Goal: Information Seeking & Learning: Learn about a topic

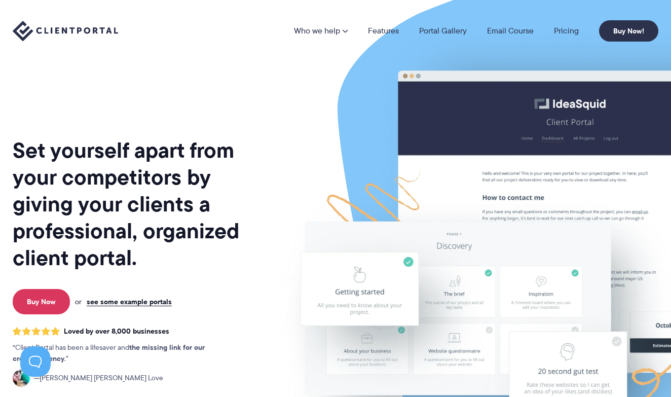
click at [386, 29] on link "Features" at bounding box center [383, 31] width 31 height 8
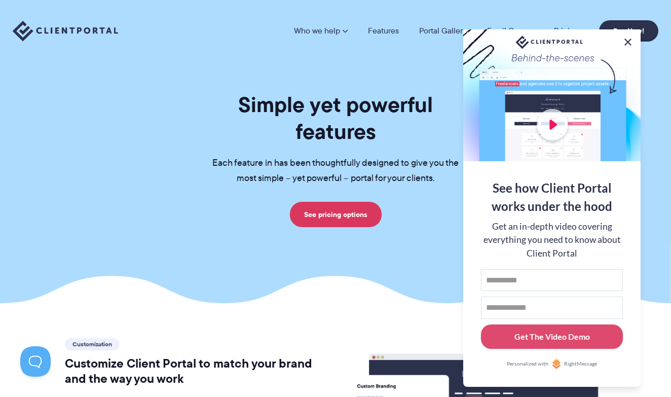
click at [627, 40] on button at bounding box center [628, 42] width 12 height 12
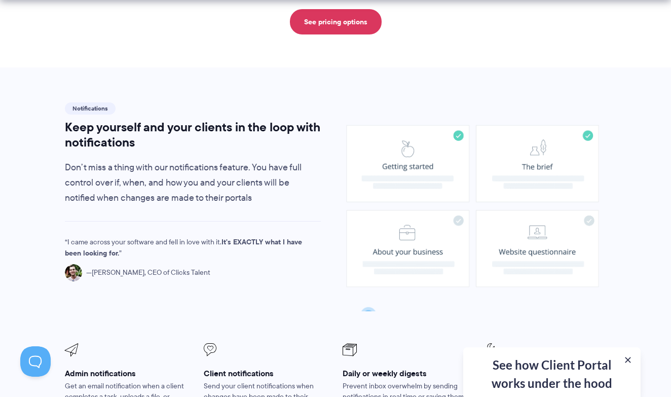
scroll to position [674, 0]
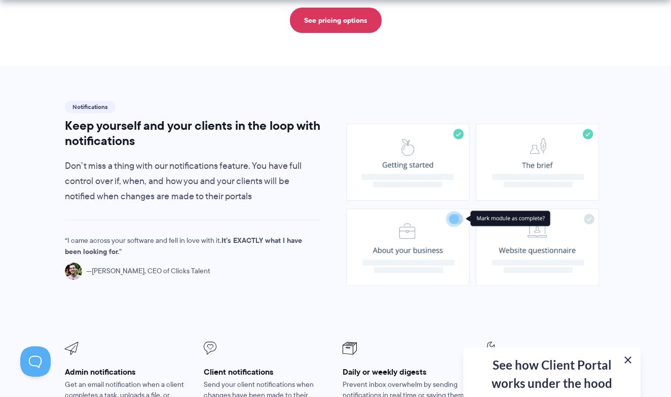
click at [628, 363] on button at bounding box center [628, 360] width 12 height 12
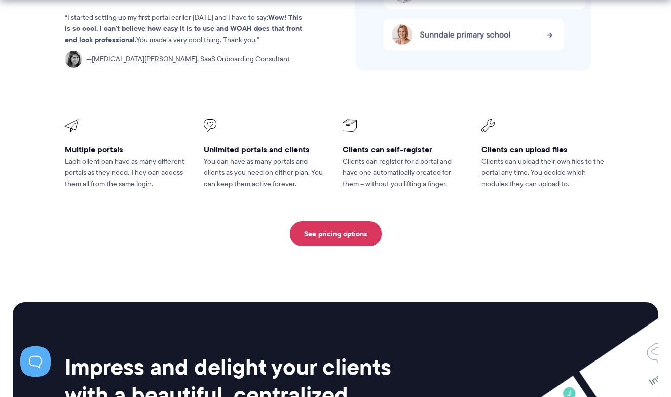
scroll to position [2292, 0]
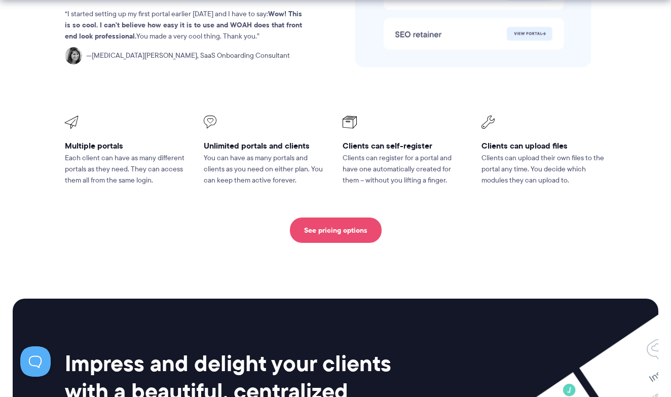
click at [363, 218] on link "See pricing options" at bounding box center [336, 230] width 92 height 25
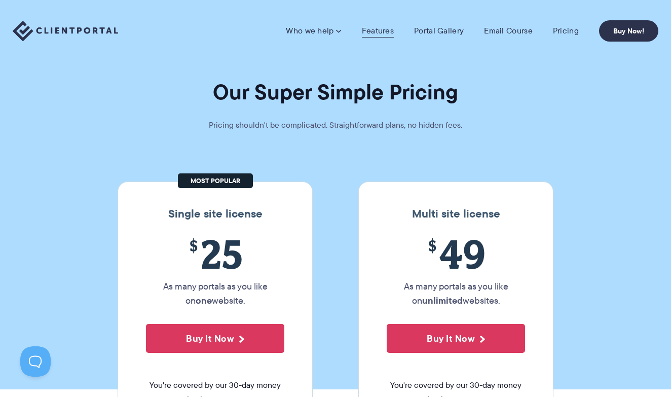
click at [382, 30] on link "Features" at bounding box center [378, 31] width 32 height 10
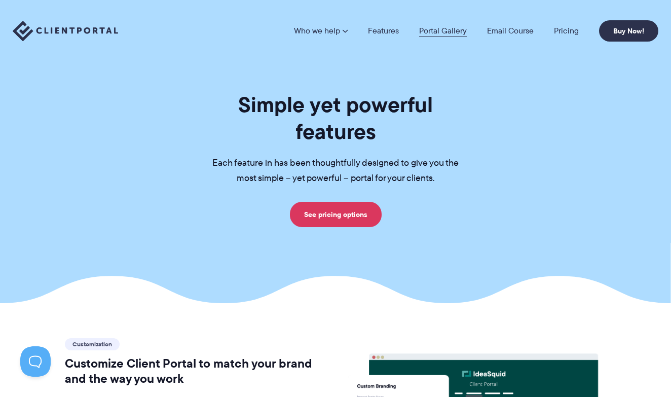
click at [438, 31] on link "Portal Gallery" at bounding box center [443, 31] width 48 height 8
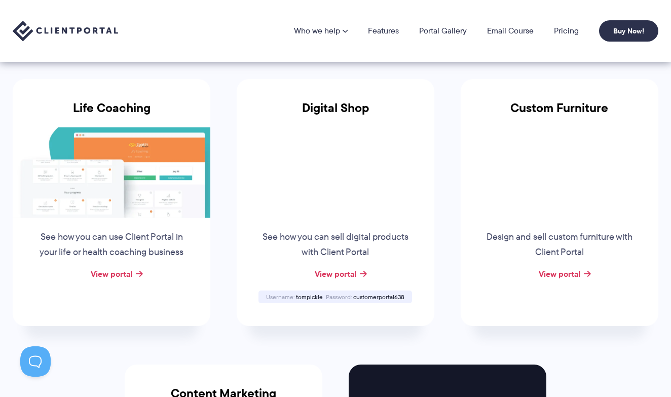
scroll to position [709, 0]
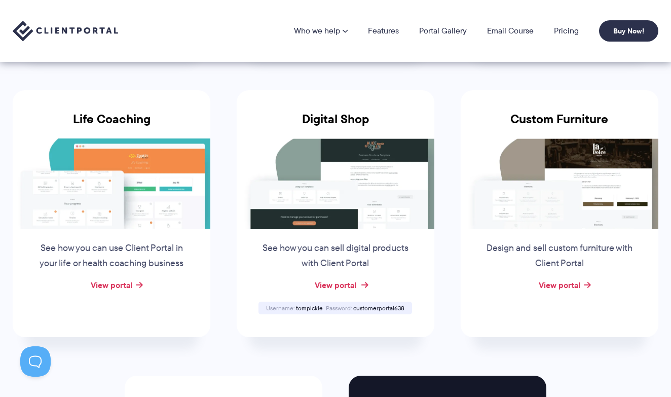
click at [347, 279] on link "View portal" at bounding box center [336, 285] width 42 height 12
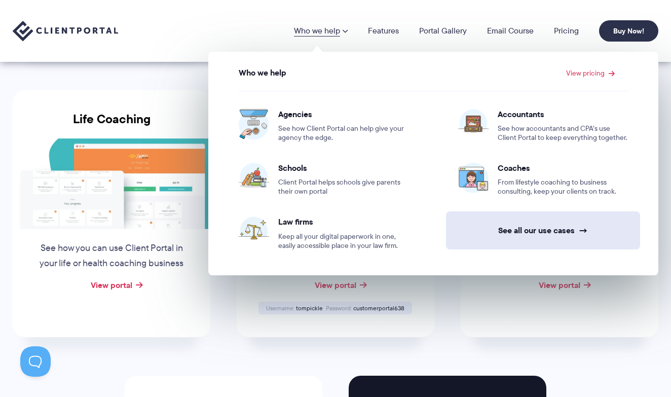
click at [537, 230] on link "See all our use cases →" at bounding box center [543, 230] width 194 height 38
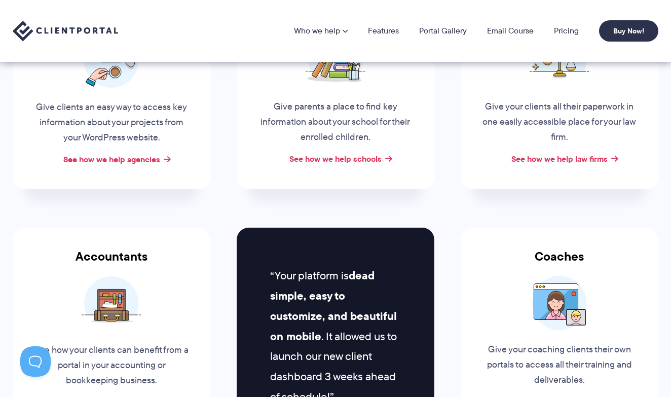
scroll to position [230, 0]
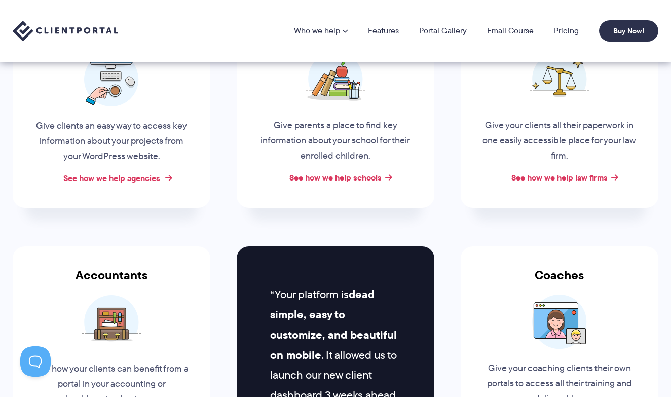
click at [100, 178] on link "See how we help agencies" at bounding box center [111, 178] width 97 height 12
